Goal: Information Seeking & Learning: Learn about a topic

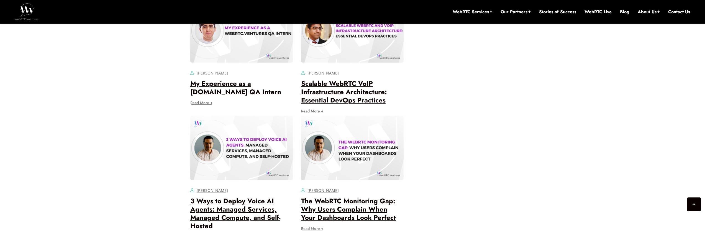
scroll to position [2300, 0]
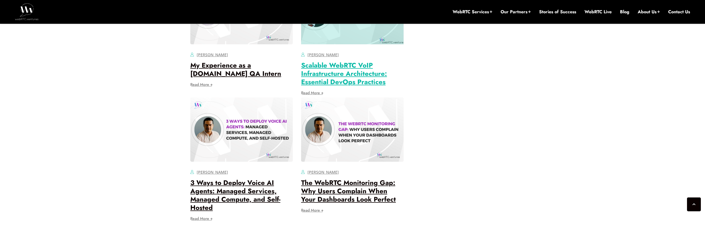
click at [330, 87] on link "Scalable WebRTC VoIP Infrastructure Architecture: Essential DevOps Practices" at bounding box center [344, 73] width 86 height 26
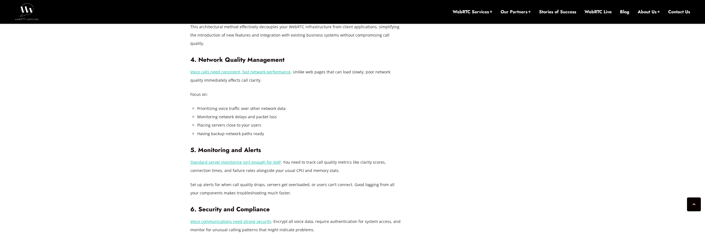
scroll to position [867, 0]
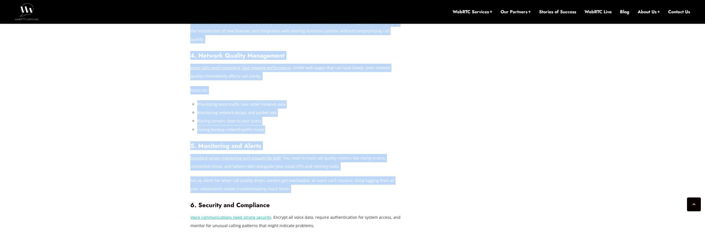
drag, startPoint x: 286, startPoint y: 172, endPoint x: 187, endPoint y: 141, distance: 103.8
click at [187, 141] on div "[DATE] [PERSON_NAME] Comments Off on Scalable WebRTC VoIP Infrastructure Archit…" at bounding box center [352, 90] width 331 height 1371
click at [324, 142] on h3 "5. Monitoring and Alerts" at bounding box center [296, 145] width 213 height 7
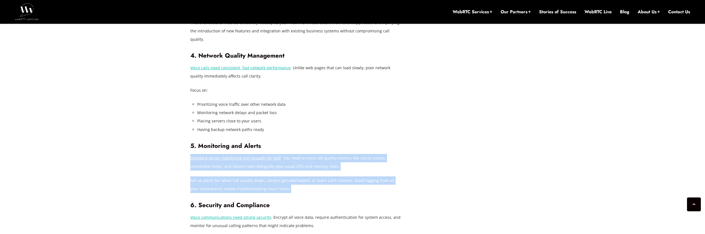
drag, startPoint x: 281, startPoint y: 173, endPoint x: 190, endPoint y: 144, distance: 95.2
click at [190, 144] on div "WebRTC VoIP systems enable voice calling directly through web browsers and mobi…" at bounding box center [296, 3] width 213 height 897
click at [245, 176] on p "Set up alerts for when call quality drops, servers get overloaded, or users can…" at bounding box center [296, 184] width 213 height 17
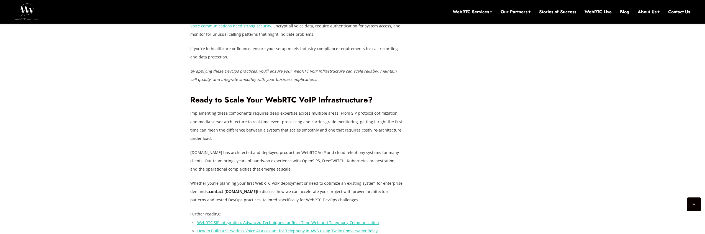
scroll to position [1062, 0]
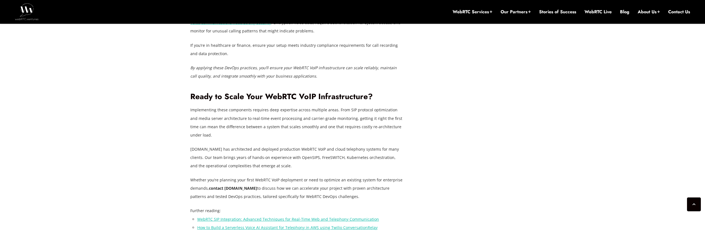
drag, startPoint x: 366, startPoint y: 174, endPoint x: 190, endPoint y: 94, distance: 192.8
click at [192, 106] on p "Implementing these components requires deep expertise across multiple areas. Fr…" at bounding box center [296, 122] width 213 height 33
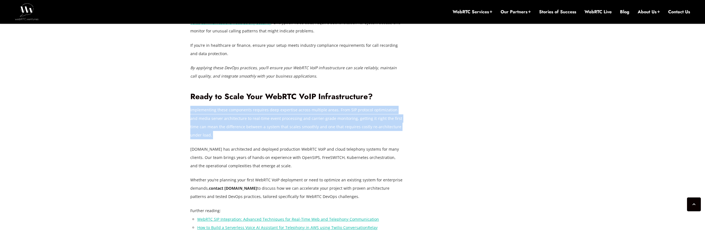
click at [192, 106] on p "Implementing these components requires deep expertise across multiple areas. Fr…" at bounding box center [296, 122] width 213 height 33
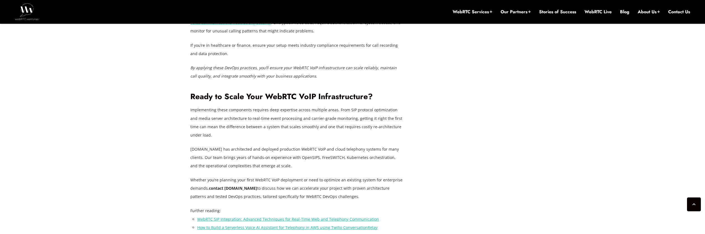
click at [261, 145] on p "[DOMAIN_NAME] has architected and deployed production WebRTC VoIP and cloud tel…" at bounding box center [296, 157] width 213 height 25
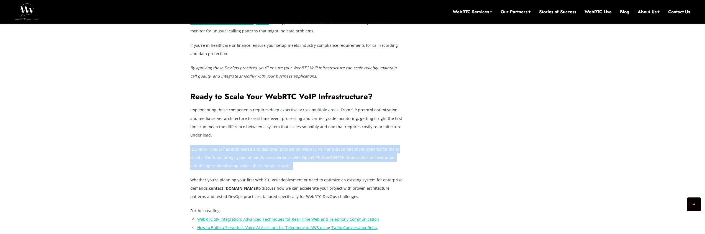
click at [261, 145] on p "[DOMAIN_NAME] has architected and deployed production WebRTC VoIP and cloud tel…" at bounding box center [296, 157] width 213 height 25
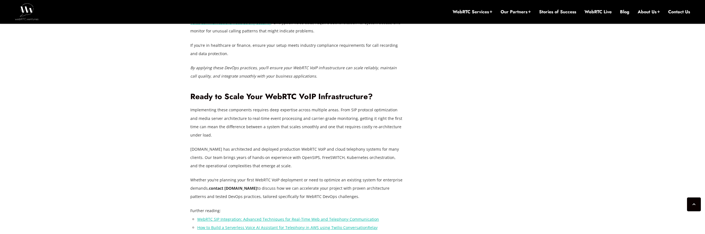
click at [282, 176] on p "Whether you’re planning your first WebRTC VoIP deployment or need to optimize a…" at bounding box center [296, 188] width 213 height 25
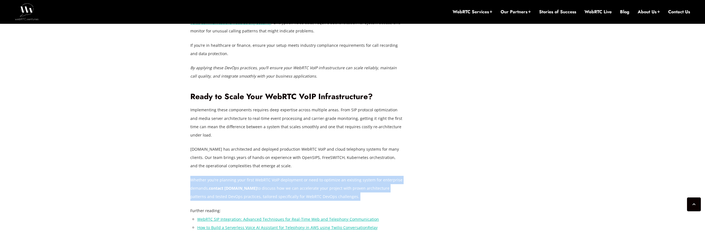
click at [282, 176] on p "Whether you’re planning your first WebRTC VoIP deployment or need to optimize a…" at bounding box center [296, 188] width 213 height 25
click at [318, 176] on p "Whether you’re planning your first WebRTC VoIP deployment or need to optimize a…" at bounding box center [296, 188] width 213 height 25
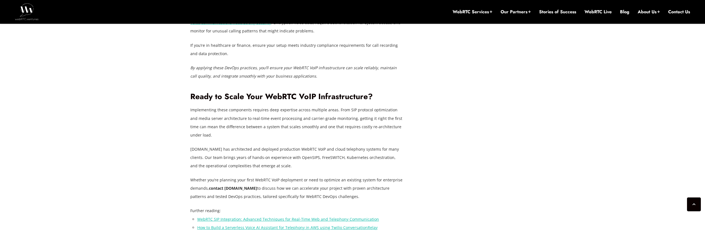
click at [286, 145] on p "[DOMAIN_NAME] has architected and deployed production WebRTC VoIP and cloud tel…" at bounding box center [296, 157] width 213 height 25
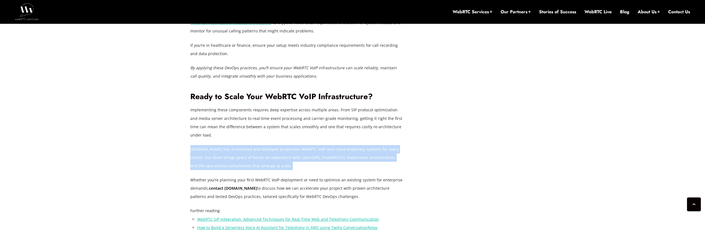
click at [286, 145] on p "[DOMAIN_NAME] has architected and deployed production WebRTC VoIP and cloud tel…" at bounding box center [296, 157] width 213 height 25
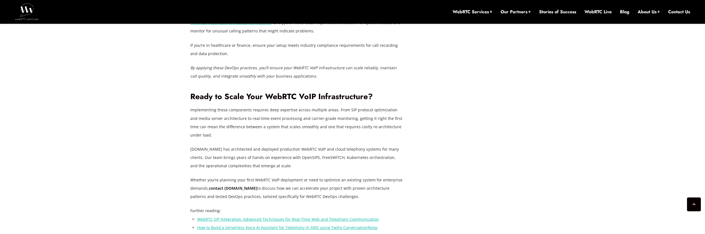
click at [277, 106] on p "Implementing these components requires deep expertise across multiple areas. Fr…" at bounding box center [296, 122] width 213 height 33
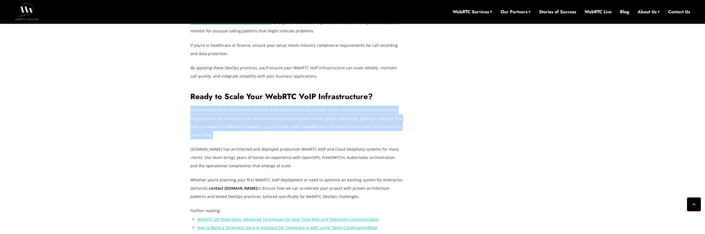
click at [277, 106] on p "Implementing these components requires deep expertise across multiple areas. Fr…" at bounding box center [296, 122] width 213 height 33
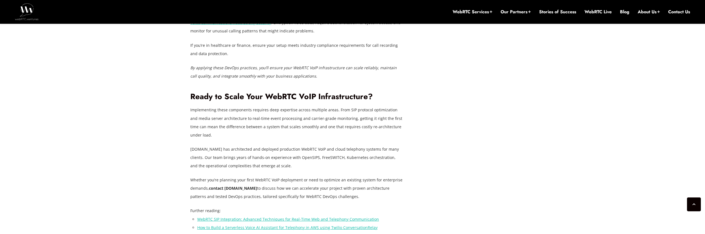
click at [297, 145] on p "[DOMAIN_NAME] has architected and deployed production WebRTC VoIP and cloud tel…" at bounding box center [296, 157] width 213 height 25
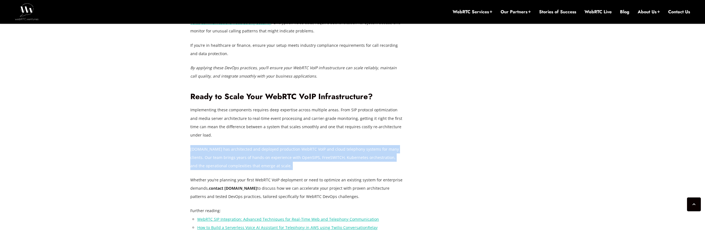
click at [297, 145] on p "[DOMAIN_NAME] has architected and deployed production WebRTC VoIP and cloud tel…" at bounding box center [296, 157] width 213 height 25
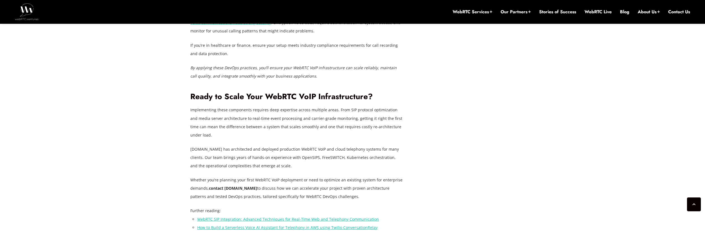
click at [308, 176] on p "Whether you’re planning your first WebRTC VoIP deployment or need to optimize a…" at bounding box center [296, 188] width 213 height 25
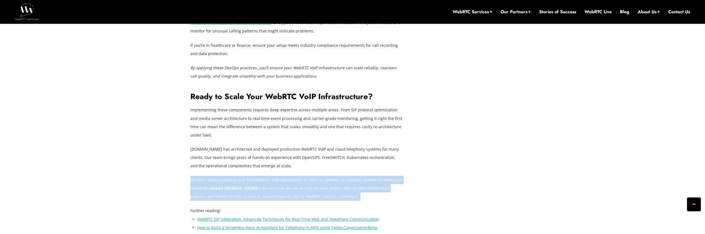
click at [308, 176] on p "Whether you’re planning your first WebRTC VoIP deployment or need to optimize a…" at bounding box center [296, 188] width 213 height 25
click at [315, 176] on p "Whether you’re planning your first WebRTC VoIP deployment or need to optimize a…" at bounding box center [296, 188] width 213 height 25
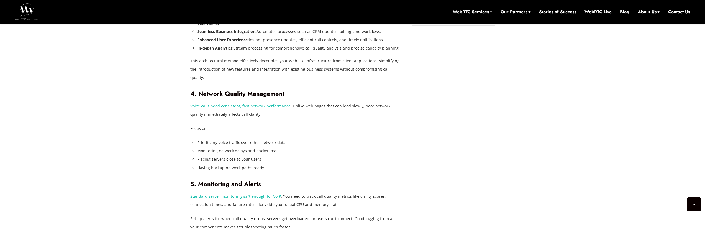
scroll to position [826, 0]
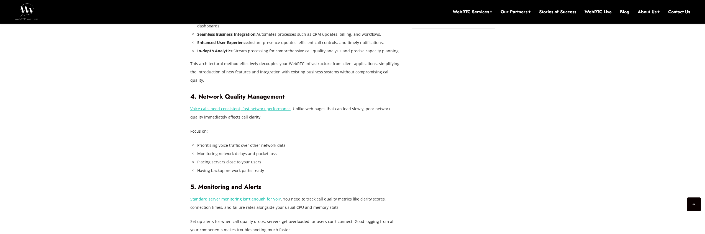
click at [231, 141] on li "Prioritizing voice traffic over other network data" at bounding box center [300, 145] width 206 height 8
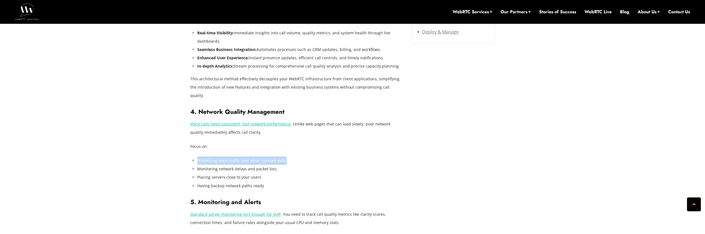
scroll to position [700, 0]
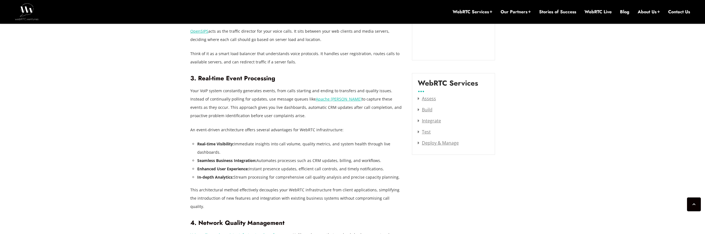
click at [246, 87] on p "Your VoIP system constantly generates events, from calls starting and ending to…" at bounding box center [296, 103] width 213 height 33
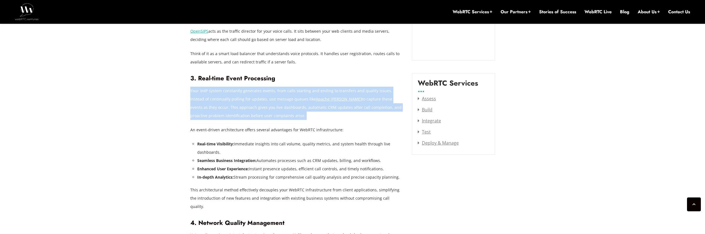
click at [246, 87] on p "Your VoIP system constantly generates events, from calls starting and ending to…" at bounding box center [296, 103] width 213 height 33
click at [253, 99] on p "Your VoIP system constantly generates events, from calls starting and ending to…" at bounding box center [296, 103] width 213 height 33
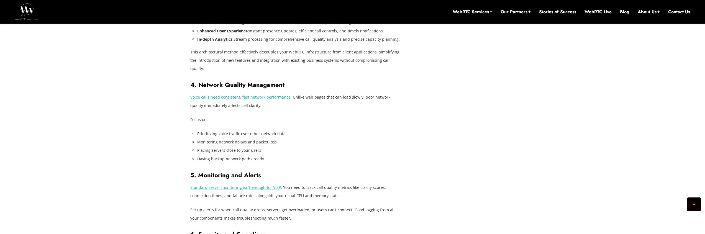
scroll to position [839, 0]
click at [300, 183] on p "Standard server monitoring isn’t enough for VoIP . You need to track call quali…" at bounding box center [296, 191] width 213 height 17
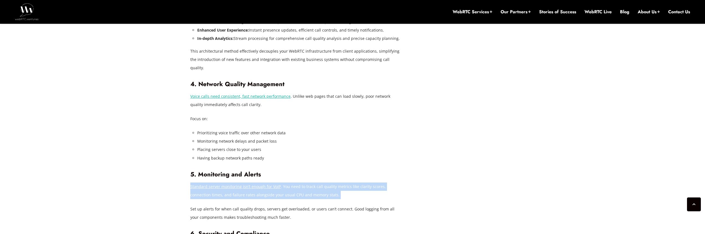
click at [300, 183] on p "Standard server monitoring isn’t enough for VoIP . You need to track call quali…" at bounding box center [296, 191] width 213 height 17
click at [305, 183] on p "Standard server monitoring isn’t enough for VoIP . You need to track call quali…" at bounding box center [296, 191] width 213 height 17
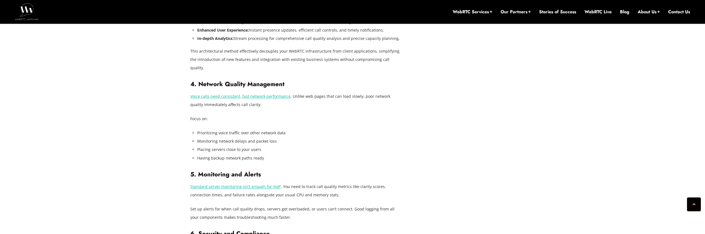
click at [303, 205] on p "Set up alerts for when call quality drops, servers get overloaded, or users can…" at bounding box center [296, 213] width 213 height 17
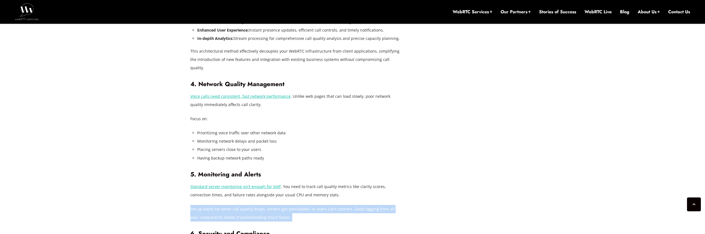
click at [303, 205] on p "Set up alerts for when call quality drops, servers get overloaded, or users can…" at bounding box center [296, 213] width 213 height 17
click at [315, 185] on div "WebRTC VoIP systems enable voice calling directly through web browsers and mobi…" at bounding box center [296, 31] width 213 height 897
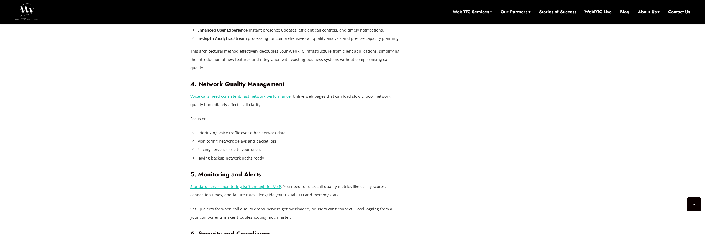
click at [305, 183] on p "Standard server monitoring isn’t enough for VoIP . You need to track call quali…" at bounding box center [296, 191] width 213 height 17
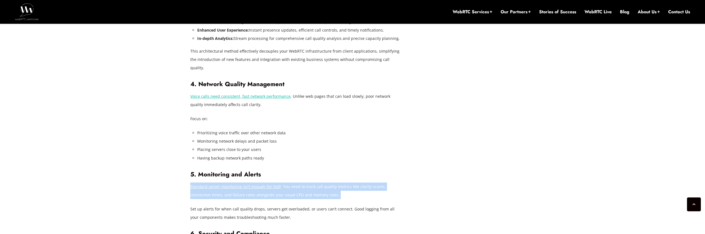
click at [305, 183] on p "Standard server monitoring isn’t enough for VoIP . You need to track call quali…" at bounding box center [296, 191] width 213 height 17
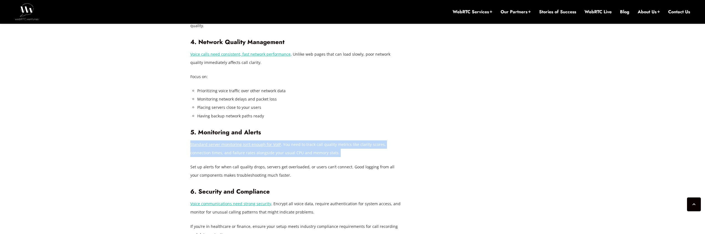
scroll to position [882, 0]
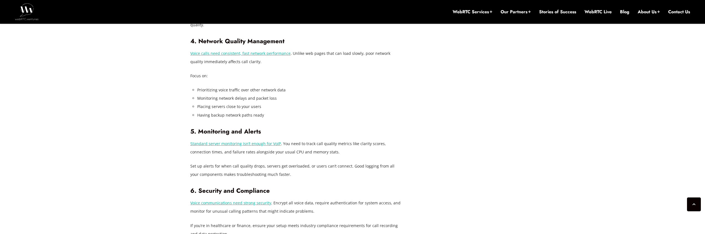
click at [310, 199] on p "Voice communications need strong security . Encrypt all voice data, require aut…" at bounding box center [296, 207] width 213 height 17
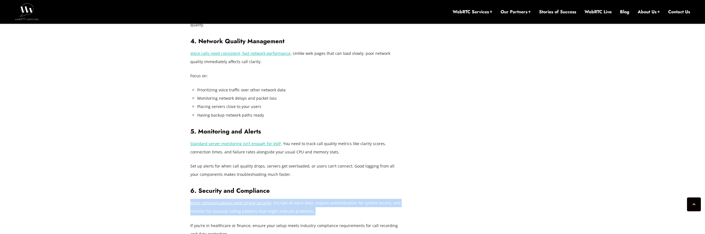
click at [310, 199] on p "Voice communications need strong security . Encrypt all voice data, require aut…" at bounding box center [296, 207] width 213 height 17
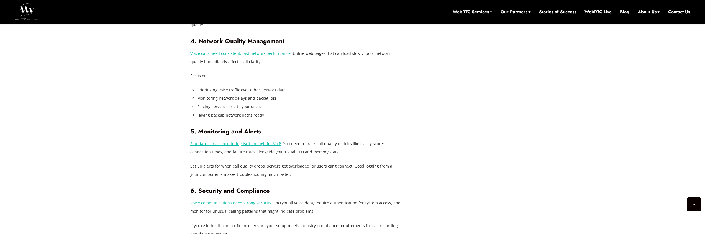
click at [313, 199] on p "Voice communications need strong security . Encrypt all voice data, require aut…" at bounding box center [296, 207] width 213 height 17
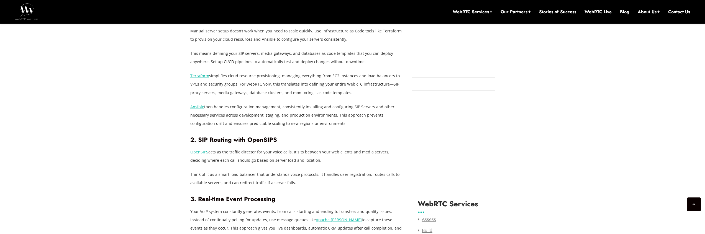
scroll to position [581, 0]
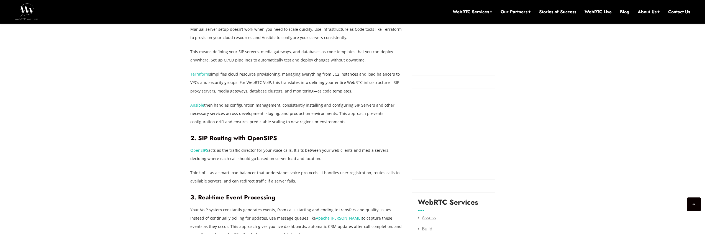
click at [194, 148] on link "OpenSIPS" at bounding box center [199, 150] width 18 height 5
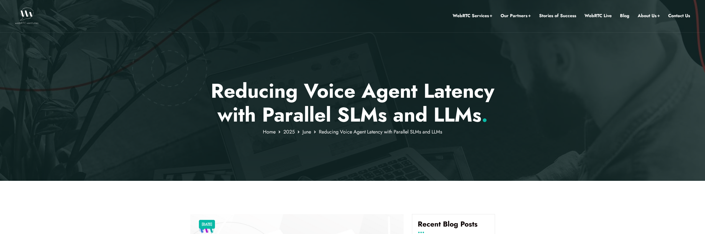
scroll to position [1, 0]
click at [349, 115] on p "Reducing Voice Agent Latency with Parallel SLMs and LLMs ." at bounding box center [352, 103] width 324 height 48
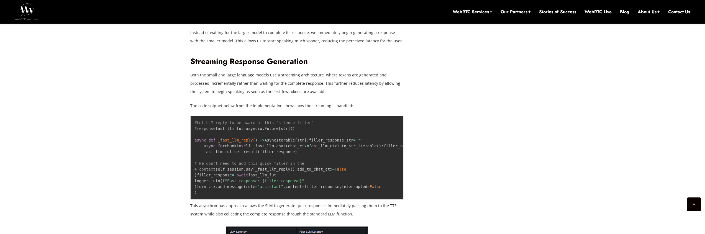
scroll to position [843, 0]
